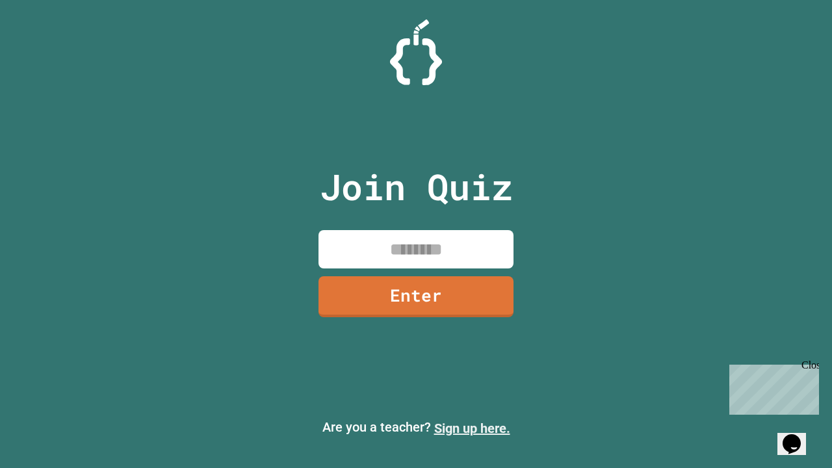
click at [472, 429] on link "Sign up here." at bounding box center [472, 429] width 76 height 16
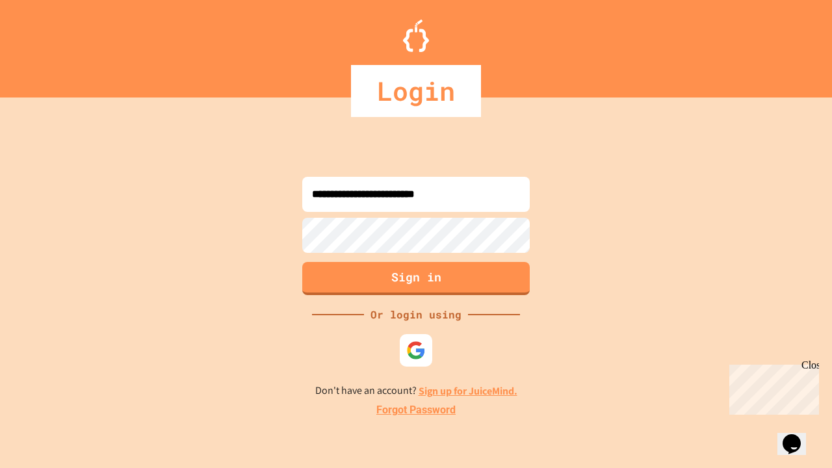
type input "**********"
